Goal: Transaction & Acquisition: Obtain resource

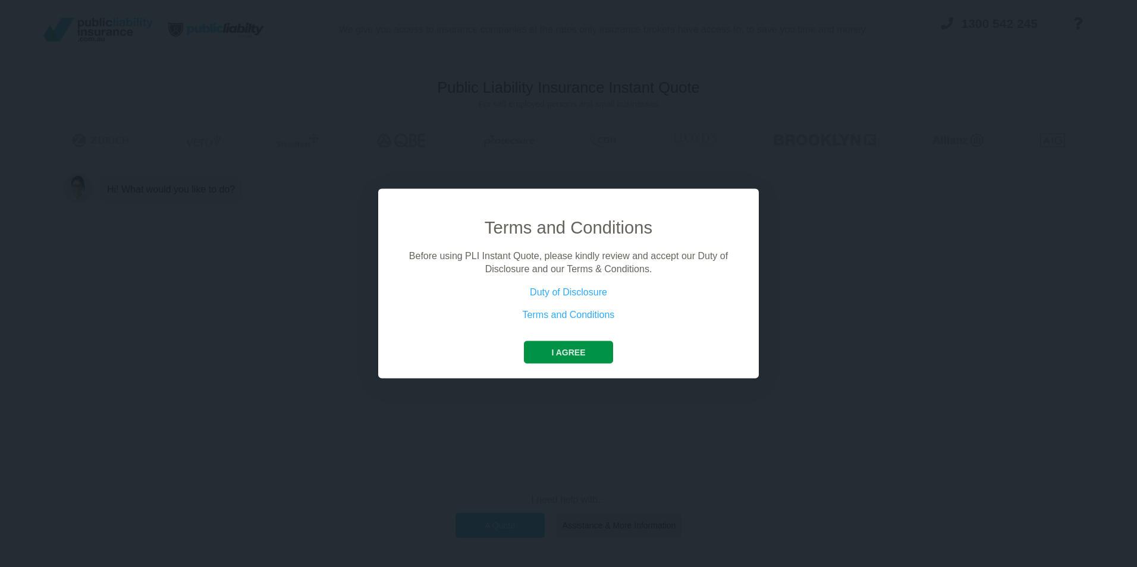
click at [574, 349] on button "I agree" at bounding box center [568, 352] width 89 height 23
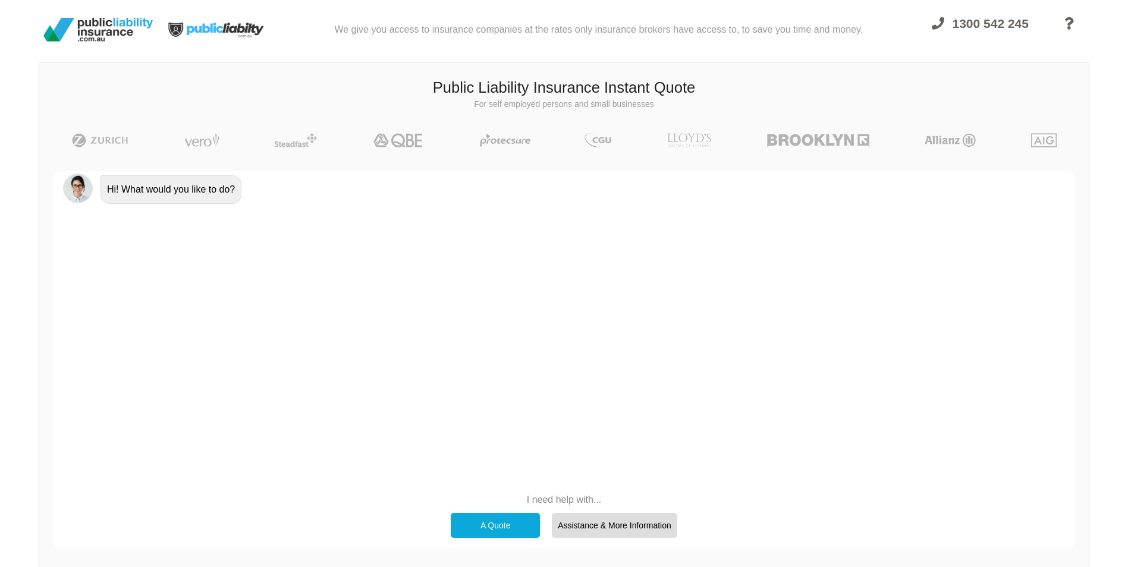
click at [492, 524] on div "A Quote" at bounding box center [495, 525] width 89 height 25
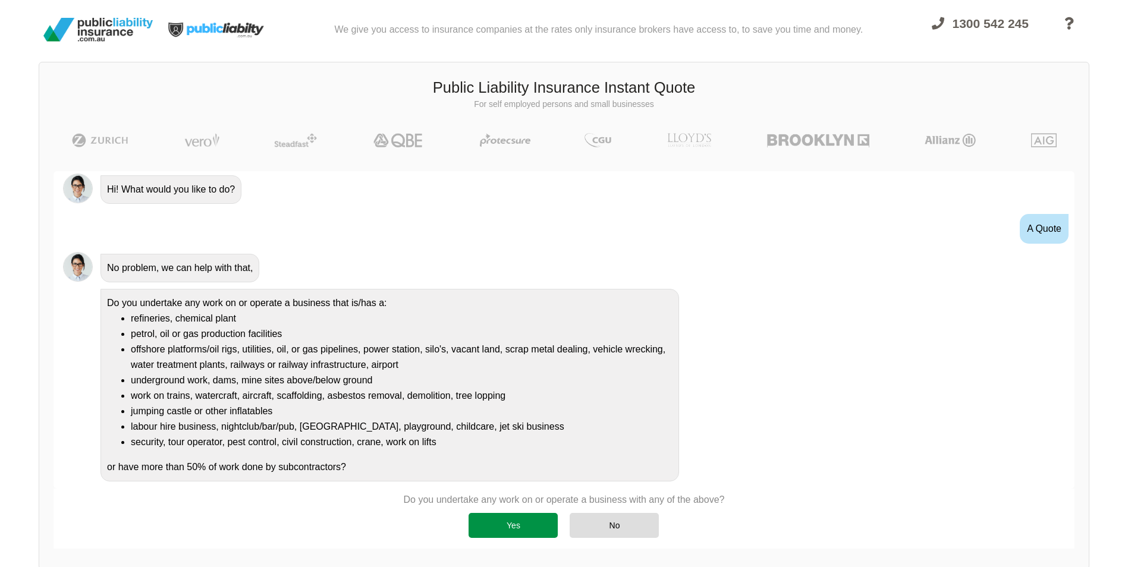
click at [503, 526] on div "Yes" at bounding box center [513, 525] width 89 height 25
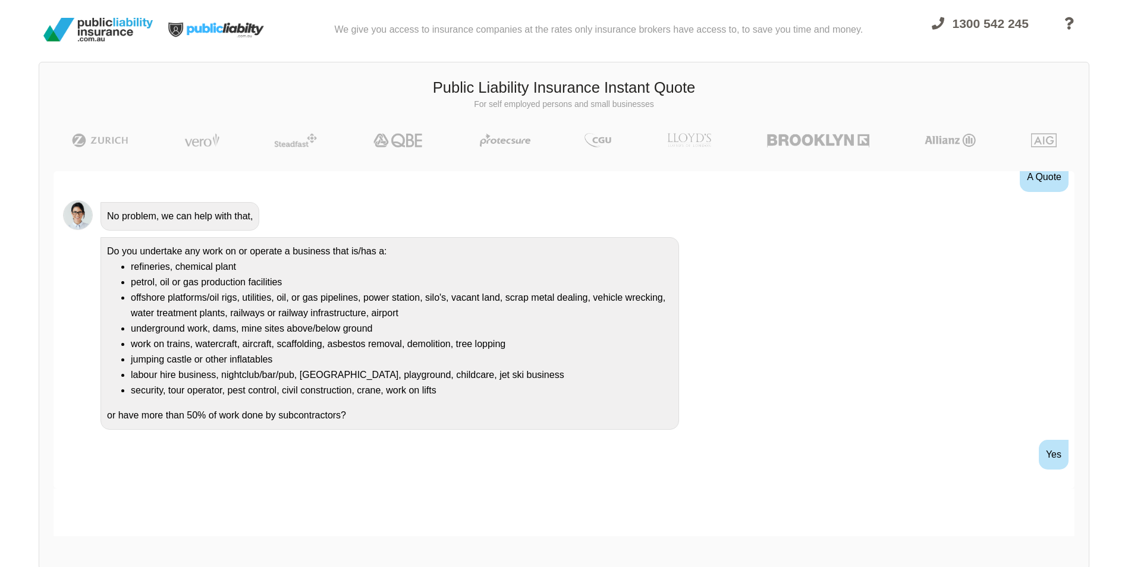
scroll to position [109, 0]
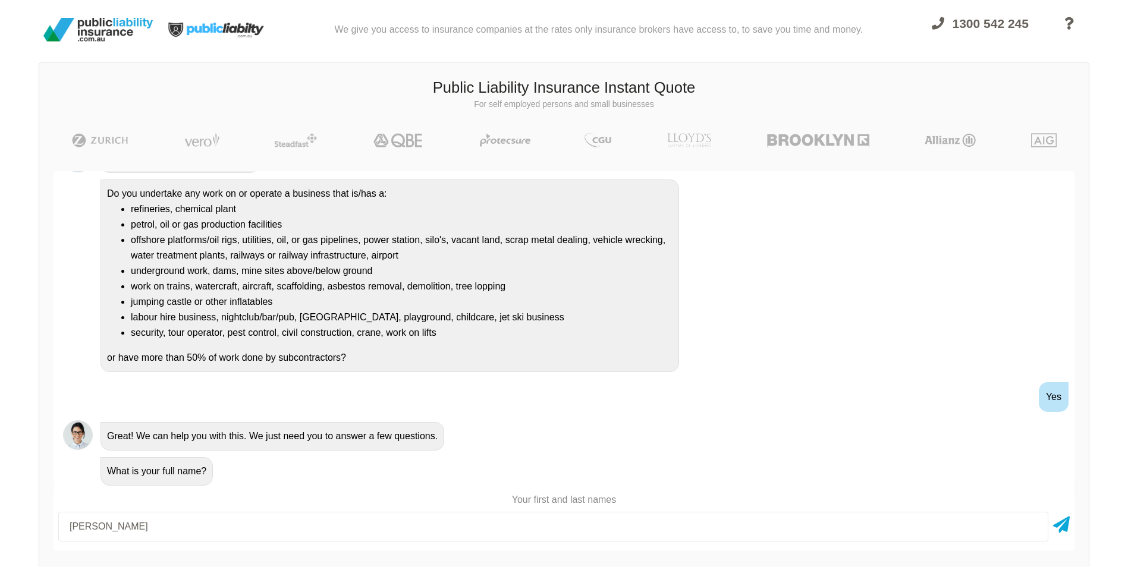
type input "[PERSON_NAME]"
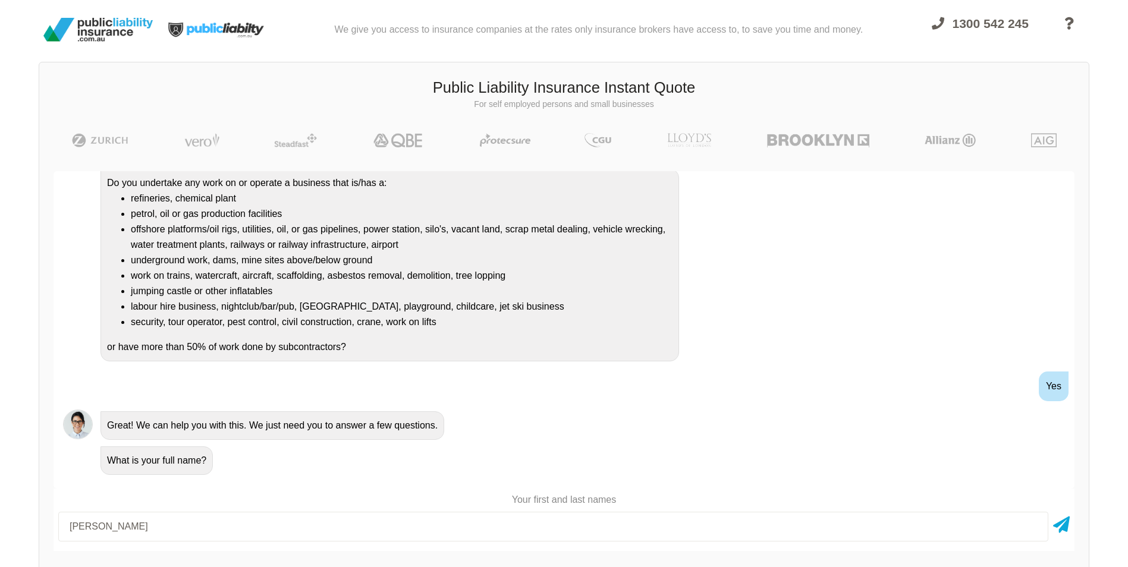
scroll to position [122, 0]
click at [1060, 525] on icon at bounding box center [1061, 522] width 17 height 21
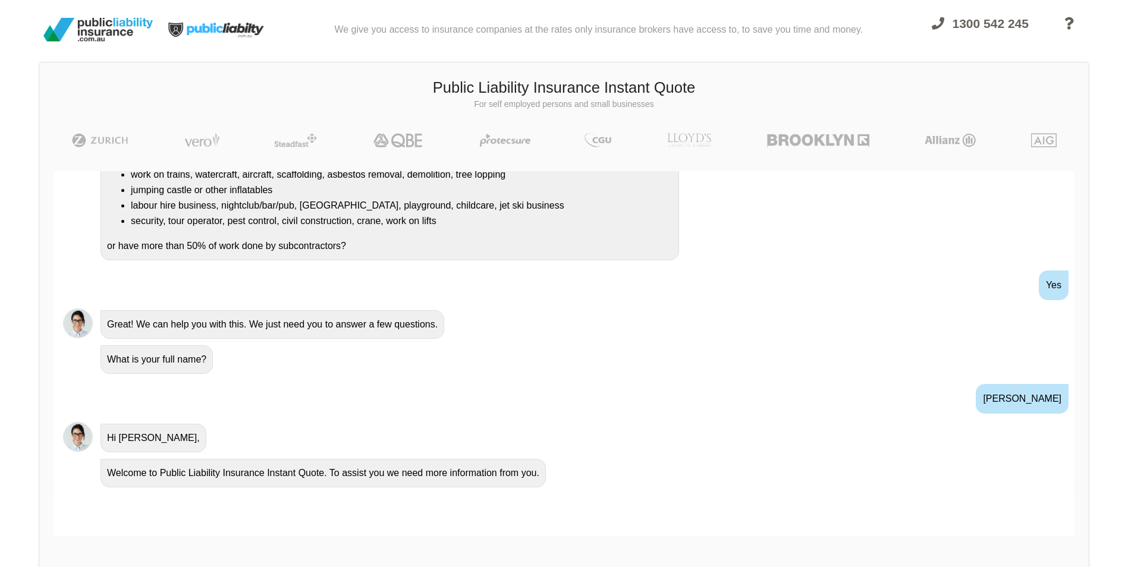
scroll to position [258, 0]
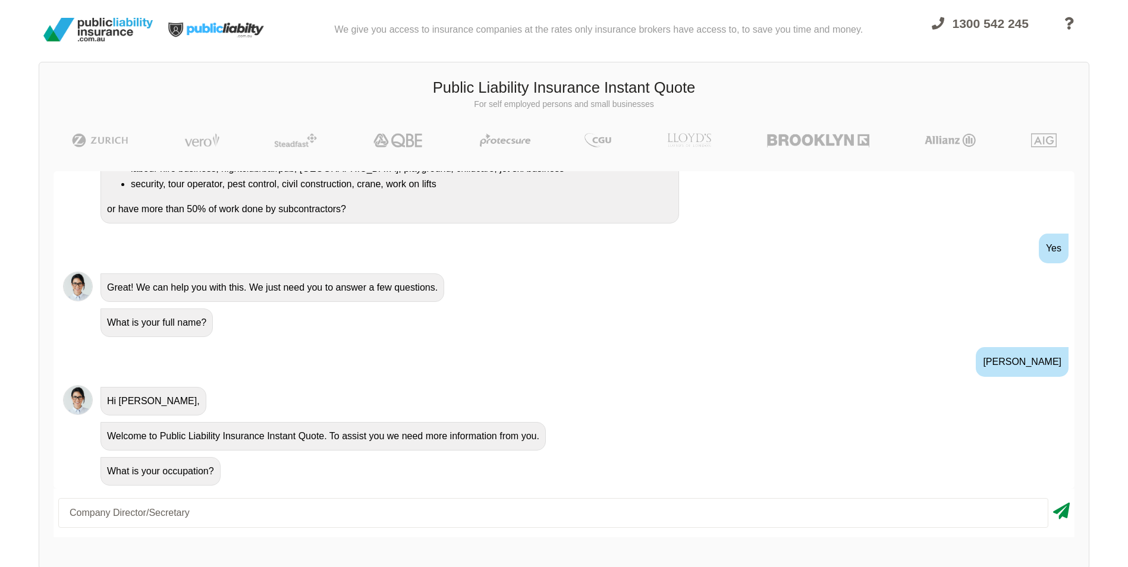
click at [1061, 513] on icon at bounding box center [1061, 508] width 17 height 21
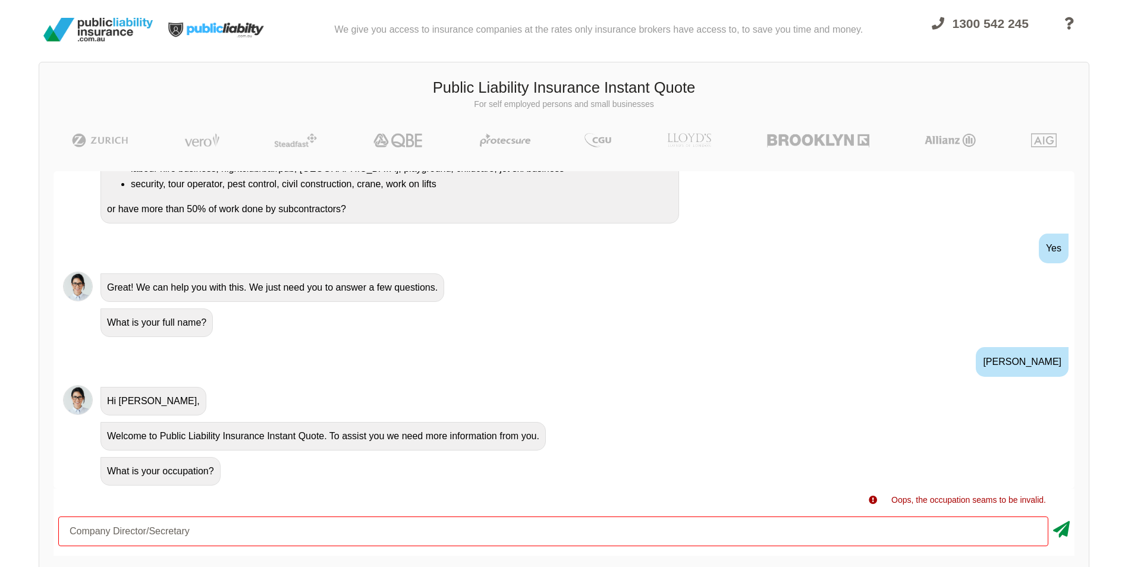
click at [1062, 529] on icon at bounding box center [1061, 527] width 17 height 21
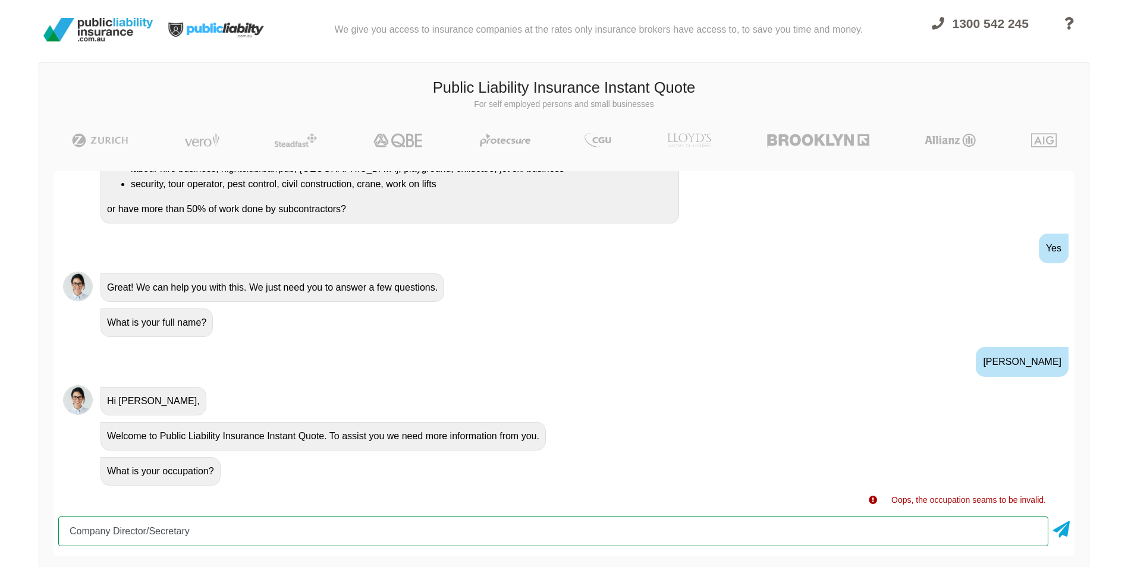
click at [214, 541] on input "Company Director/Secretary" at bounding box center [553, 532] width 990 height 30
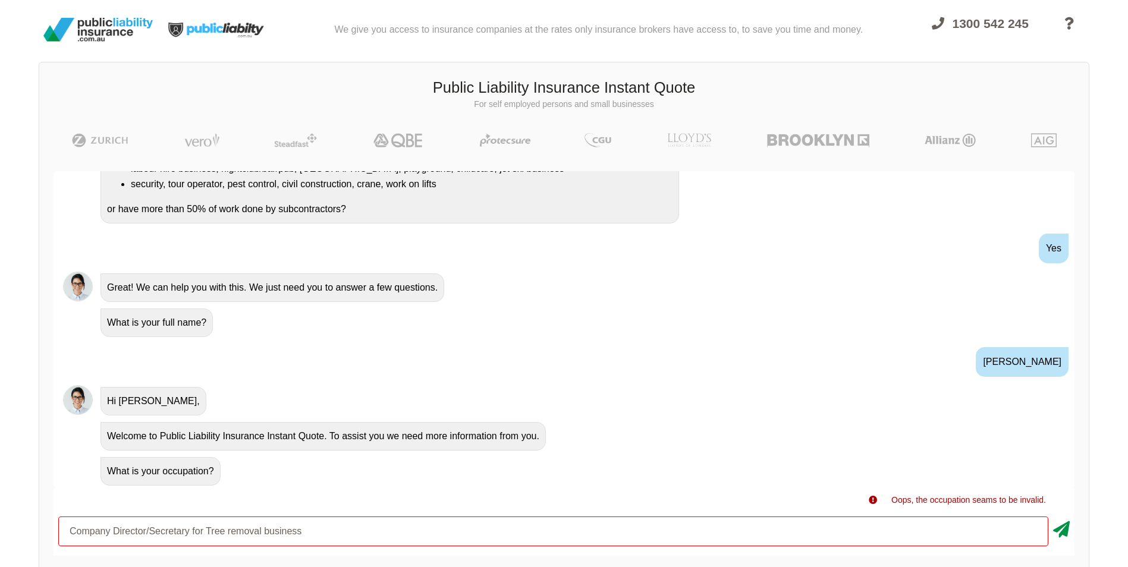
click at [1065, 529] on icon at bounding box center [1061, 527] width 17 height 21
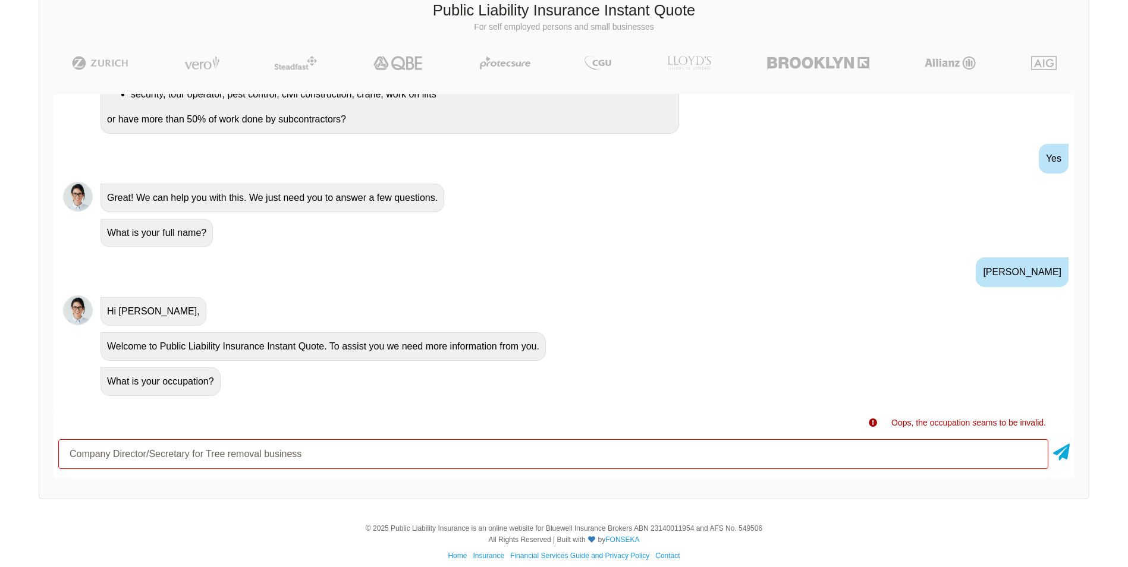
scroll to position [89, 0]
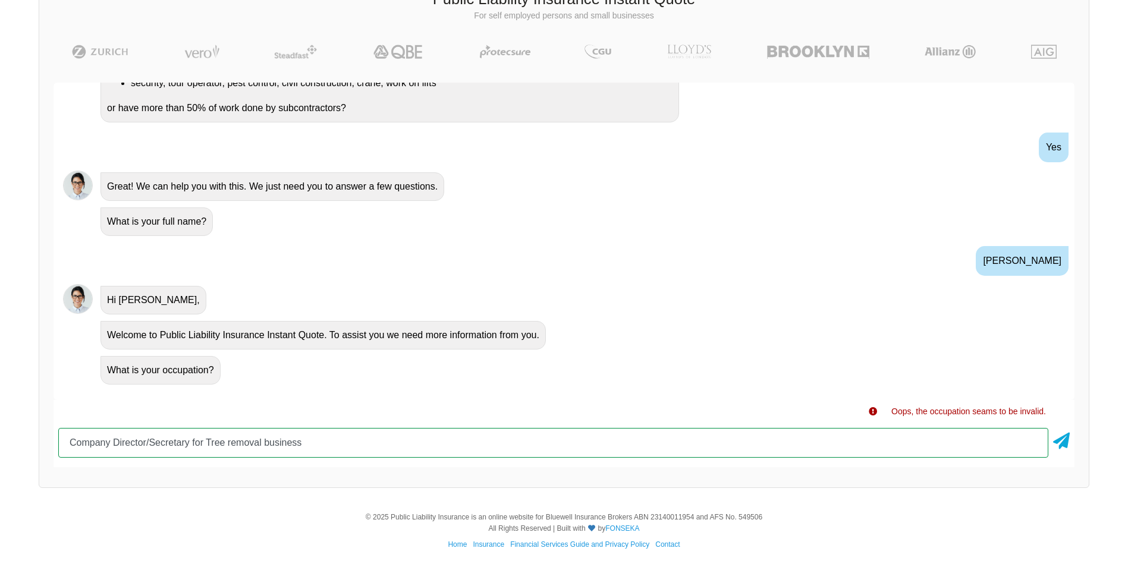
click at [341, 446] on input "Company Director/Secretary for Tree removal business" at bounding box center [553, 443] width 990 height 30
type input "C"
type input "Arborist"
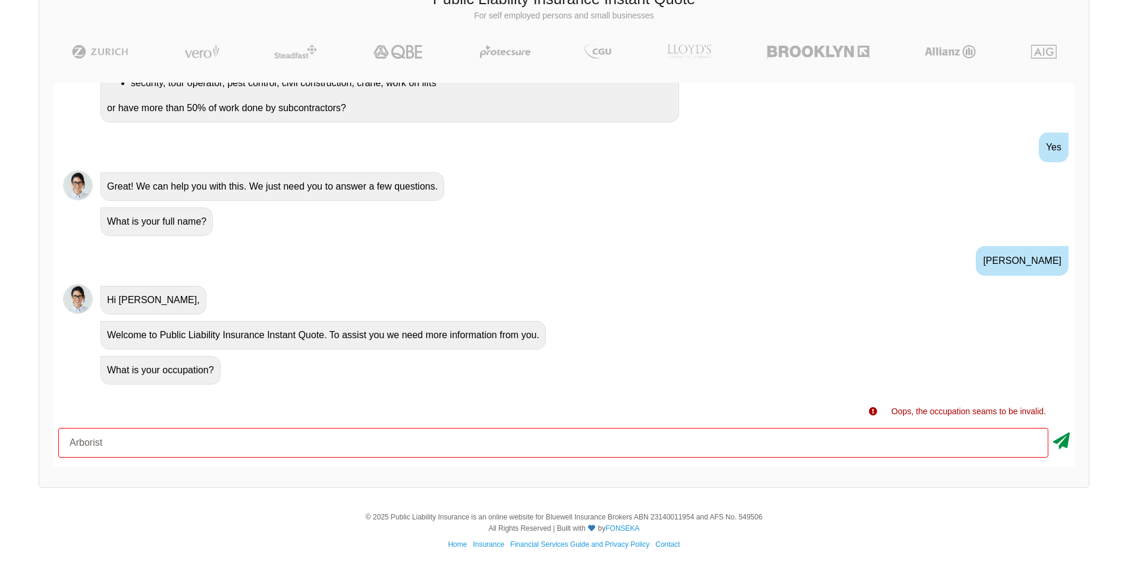
click at [1065, 441] on icon at bounding box center [1061, 438] width 17 height 21
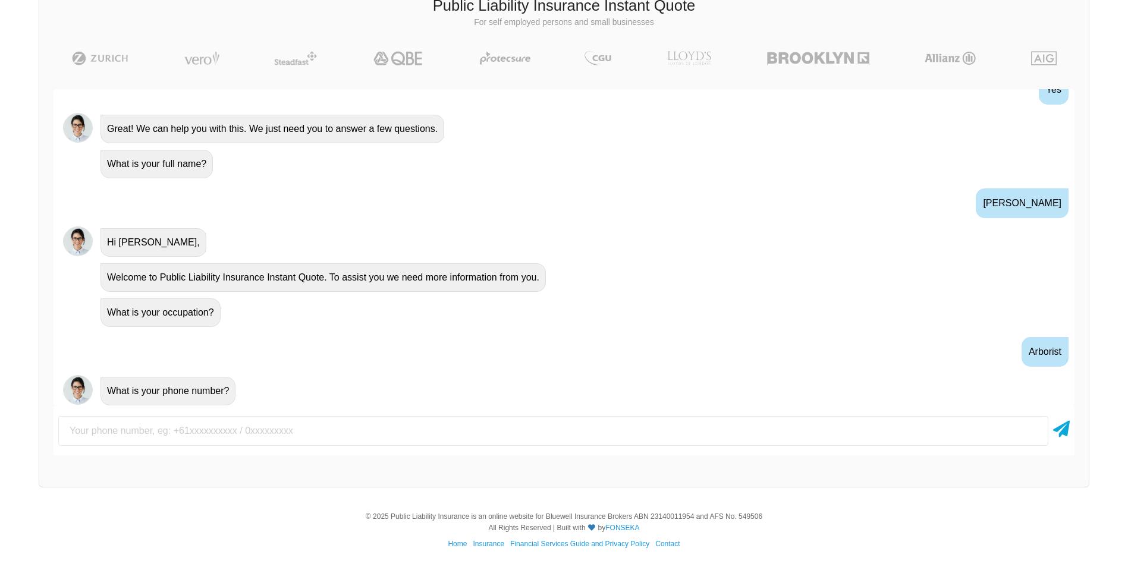
scroll to position [337, 0]
type input "0401764459"
click at [1063, 427] on icon at bounding box center [1061, 426] width 17 height 21
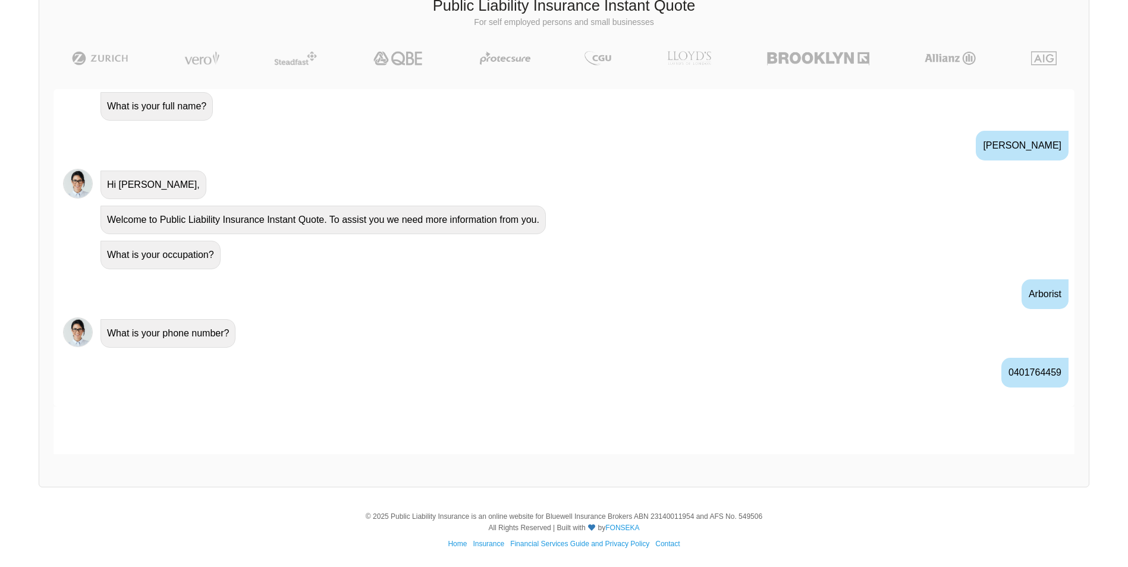
scroll to position [415, 0]
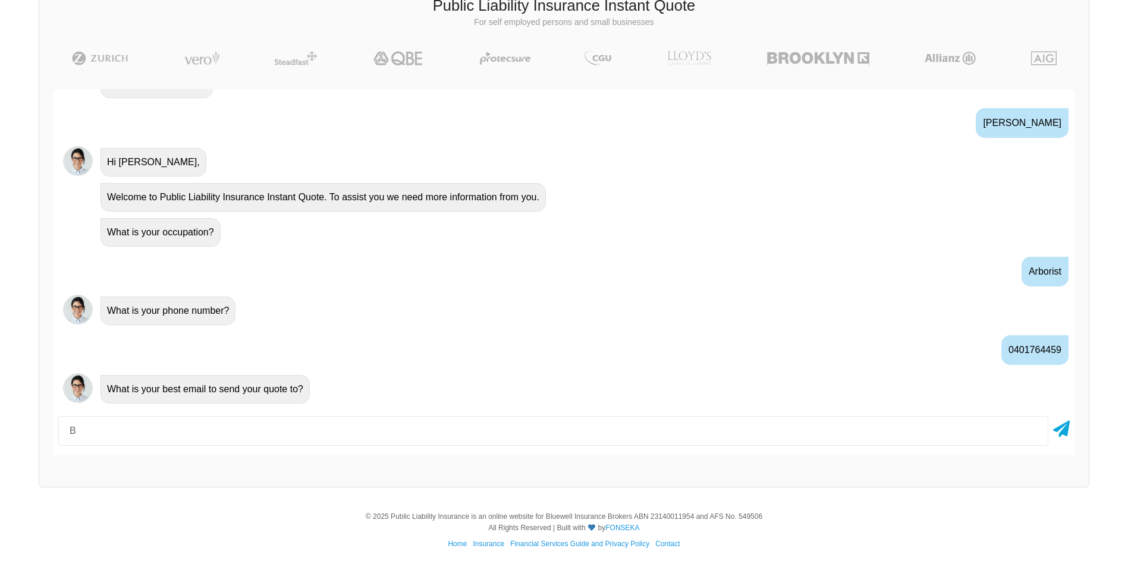
type input "[EMAIL_ADDRESS][DOMAIN_NAME]"
click at [1062, 427] on icon at bounding box center [1061, 426] width 17 height 21
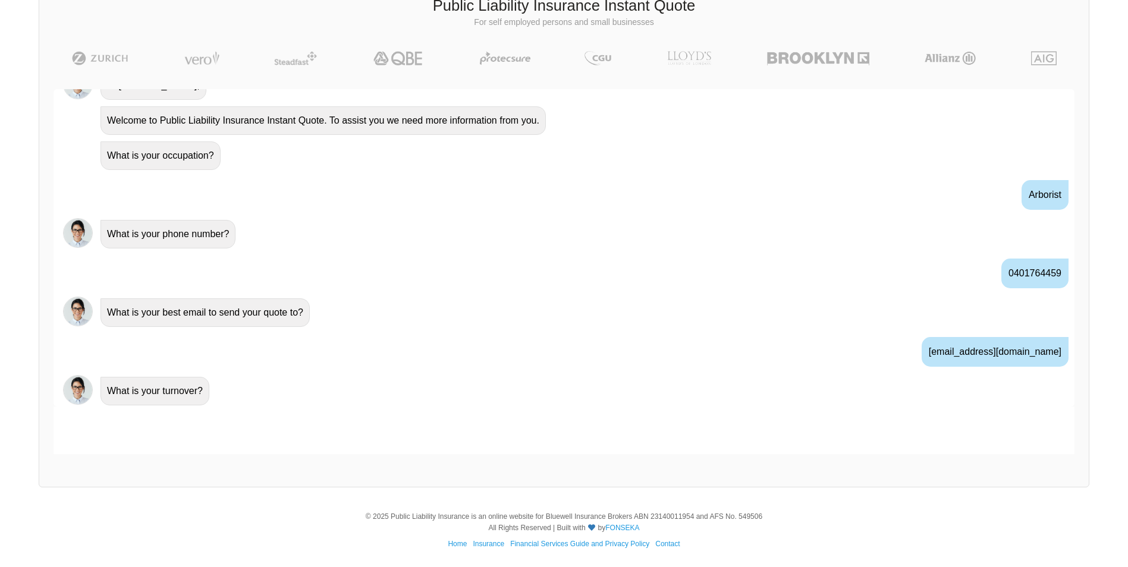
scroll to position [494, 0]
type input "300000"
click at [1061, 427] on icon at bounding box center [1061, 426] width 17 height 21
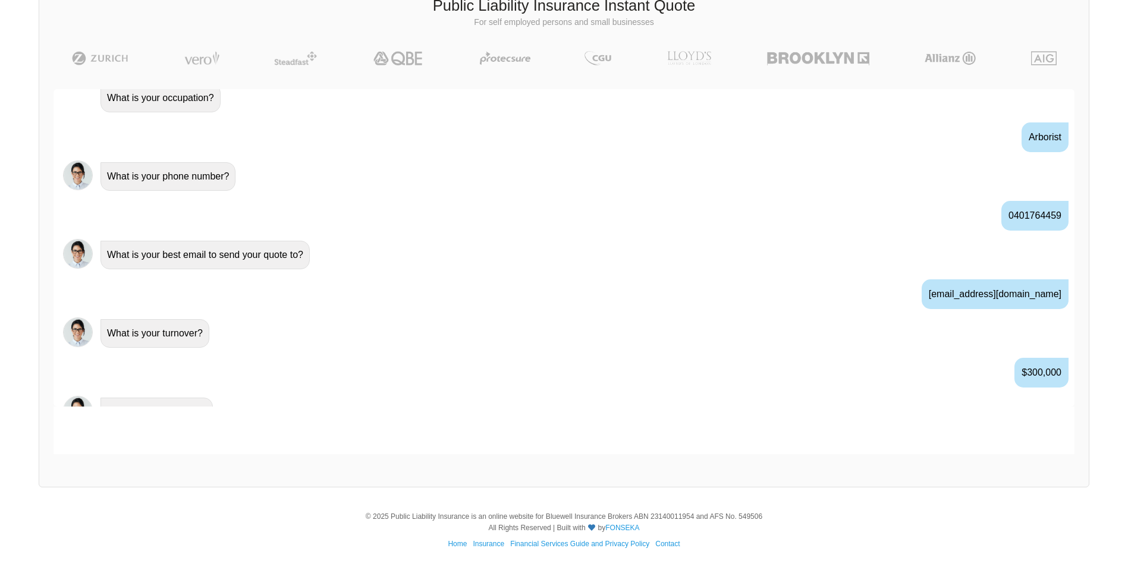
scroll to position [572, 0]
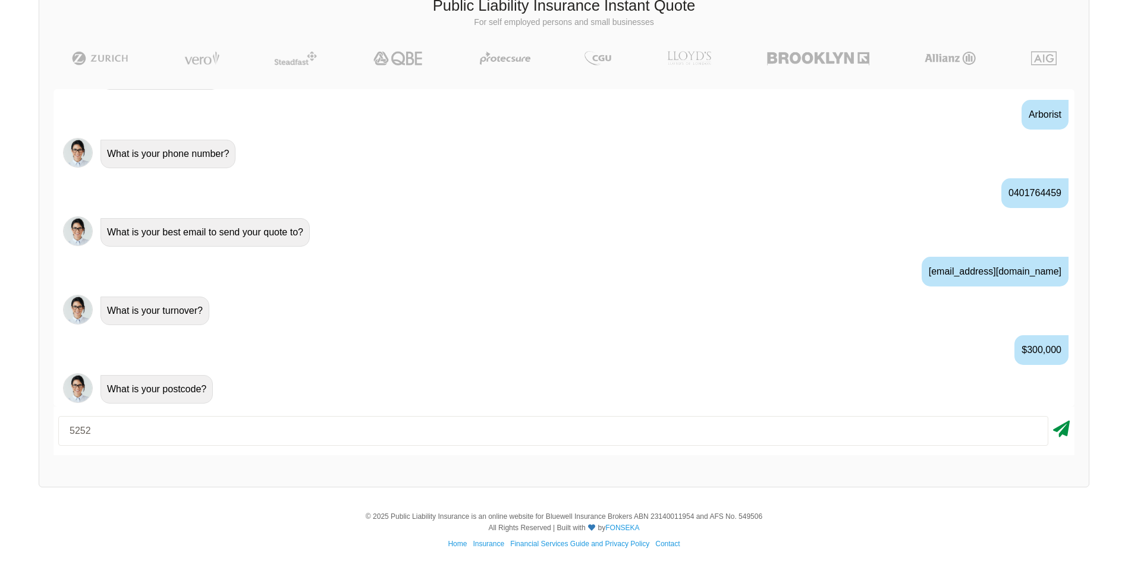
type input "5252"
click at [1062, 431] on icon at bounding box center [1061, 426] width 17 height 21
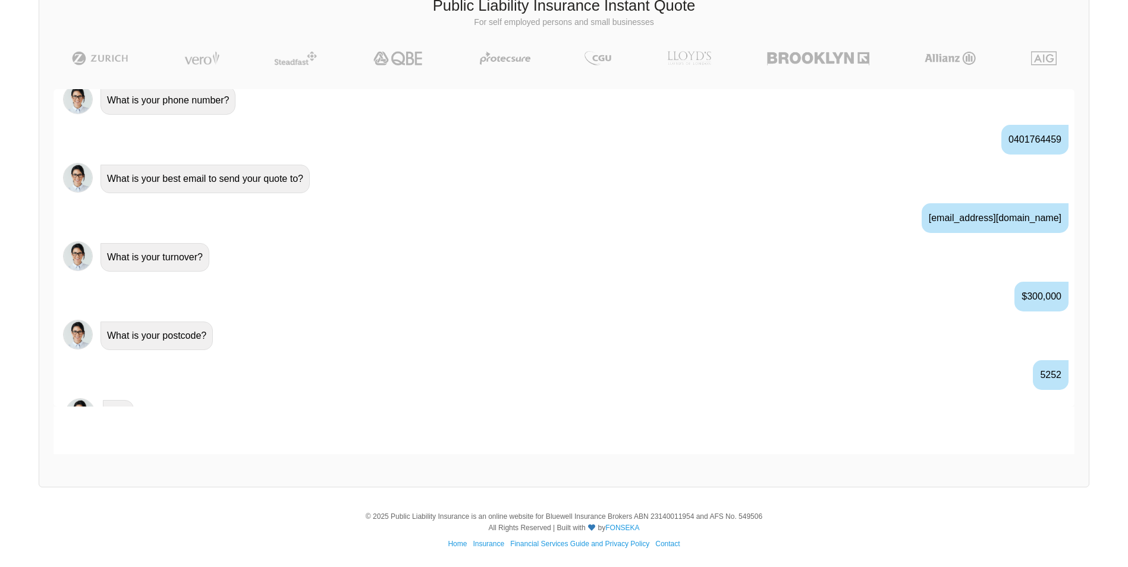
scroll to position [651, 0]
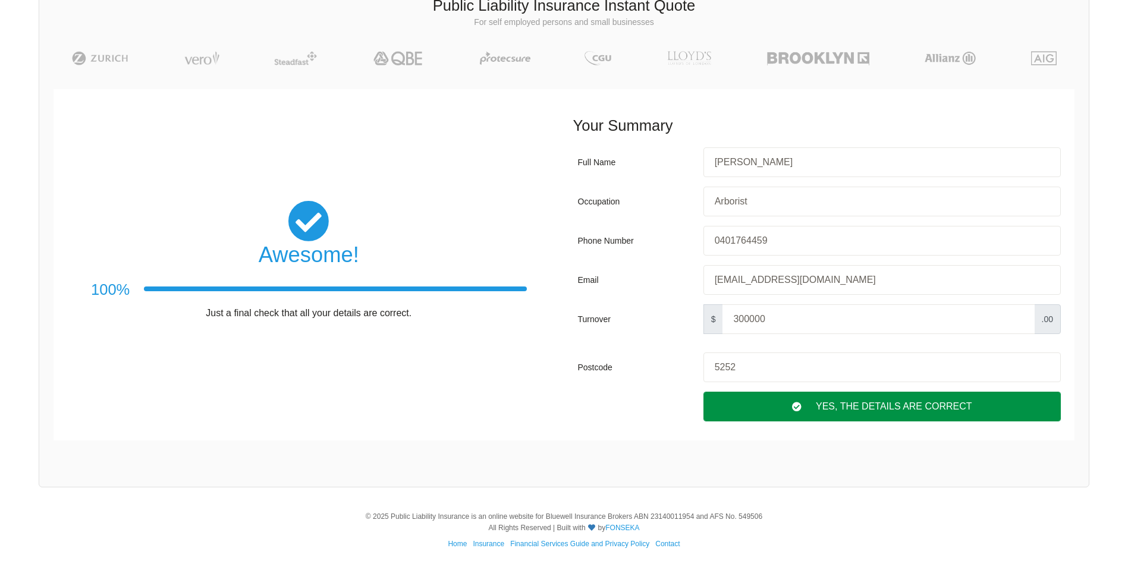
click at [929, 405] on div "Yes, The Details are correct" at bounding box center [882, 407] width 357 height 30
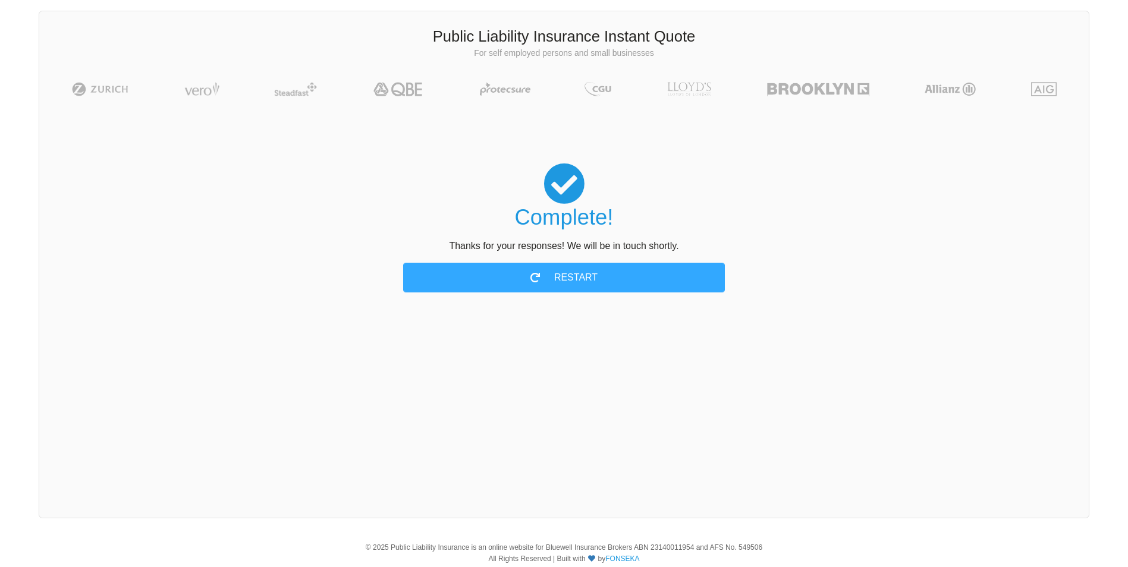
scroll to position [0, 0]
